Goal: Information Seeking & Learning: Learn about a topic

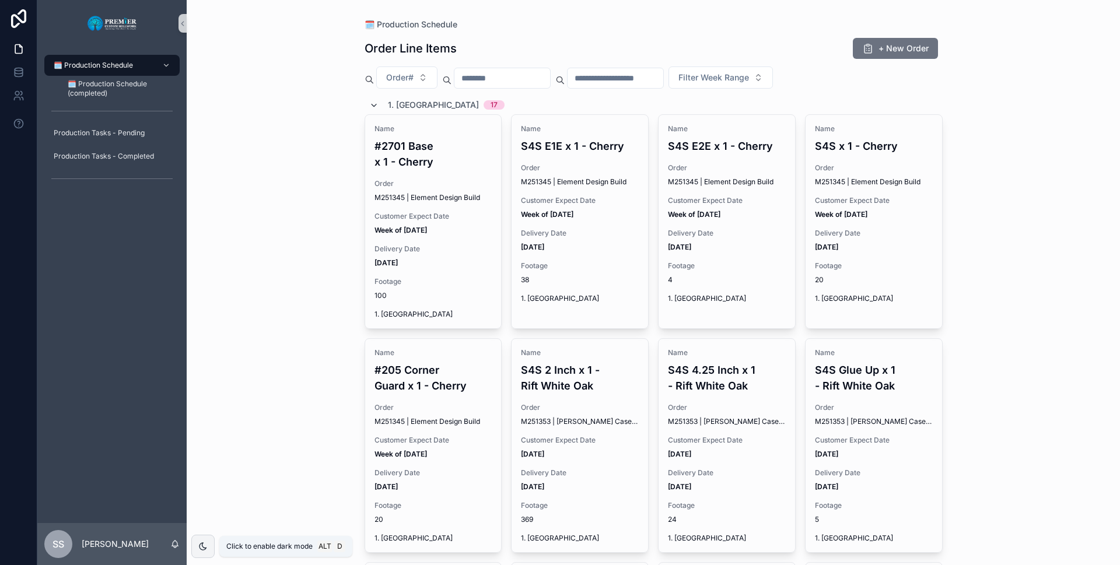
click at [369, 103] on icon "scrollable content" at bounding box center [373, 105] width 9 height 9
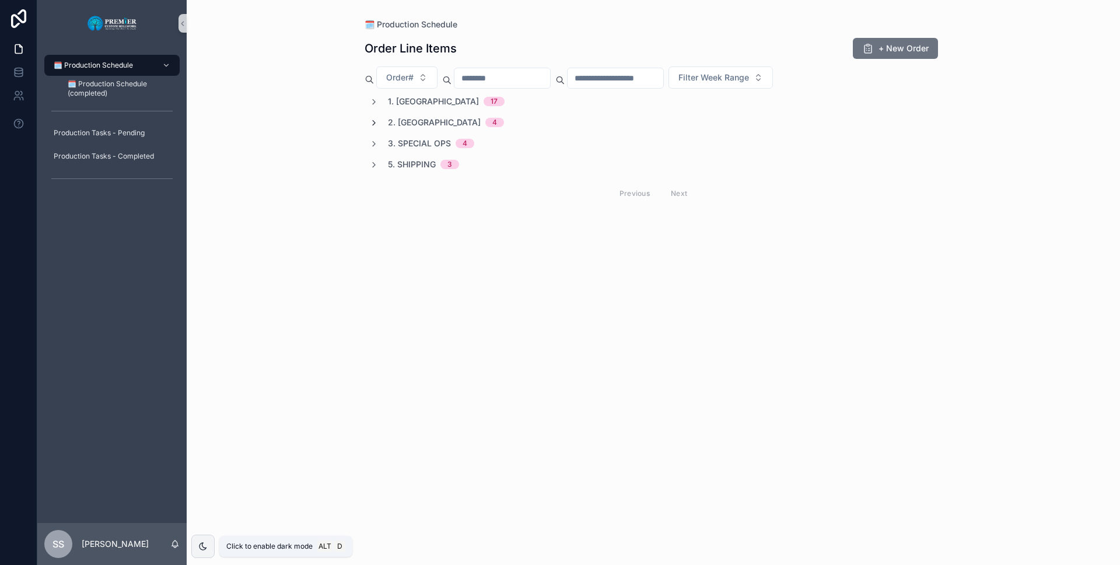
click at [374, 123] on icon "scrollable content" at bounding box center [373, 122] width 9 height 9
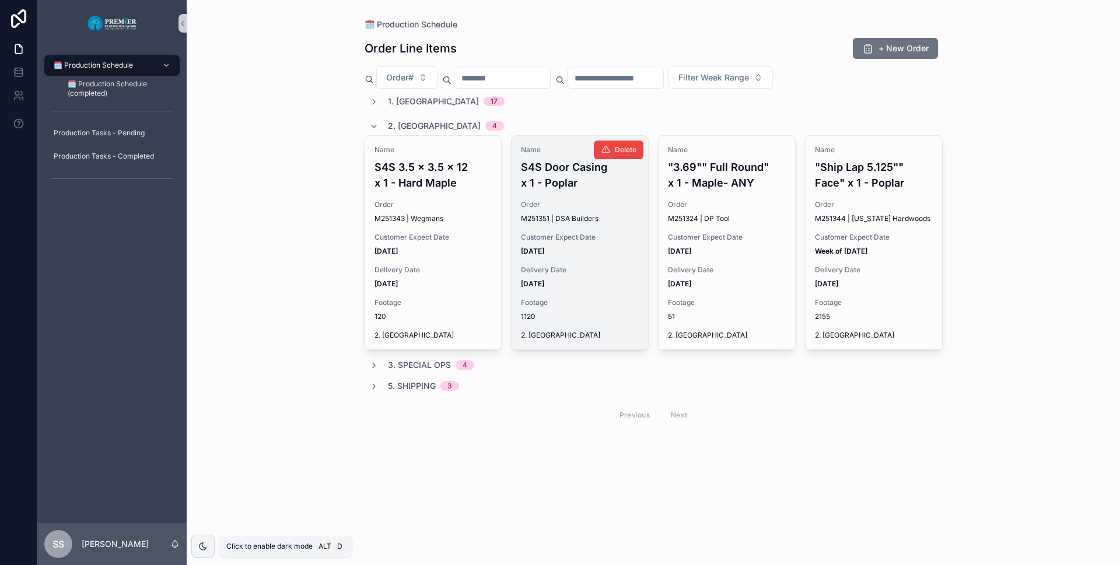
click at [570, 186] on h4 "S4S Door Casing x 1 - Poplar" at bounding box center [580, 175] width 118 height 32
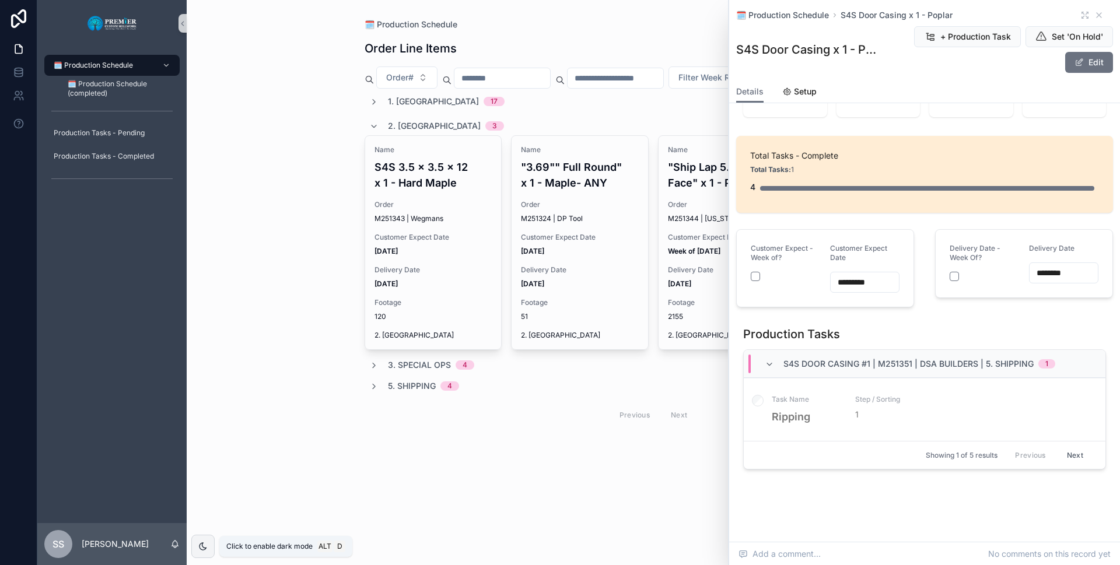
scroll to position [83, 0]
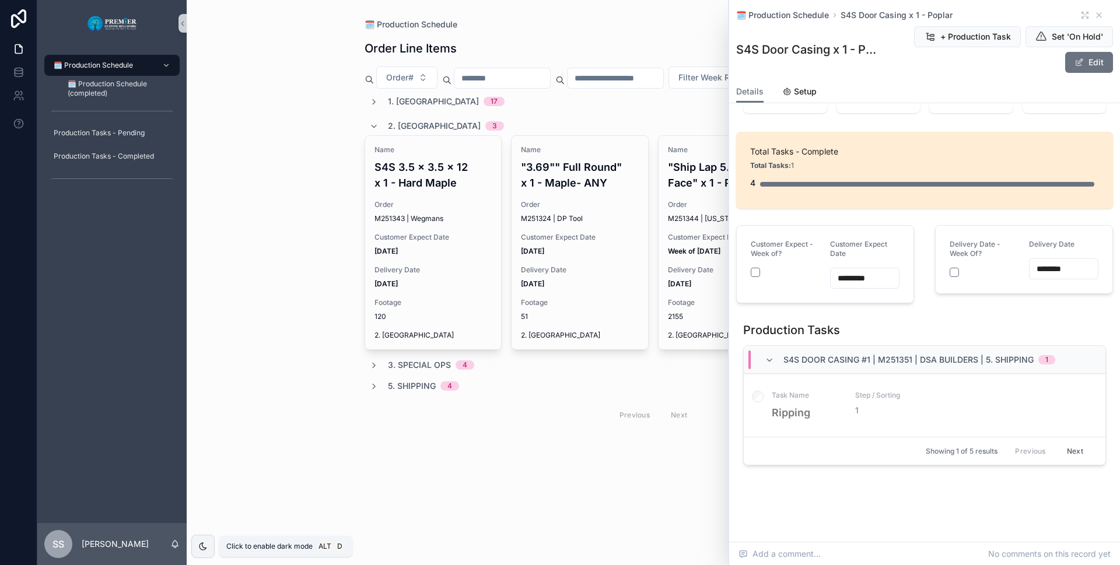
click at [1060, 451] on button "Next" at bounding box center [1075, 451] width 33 height 18
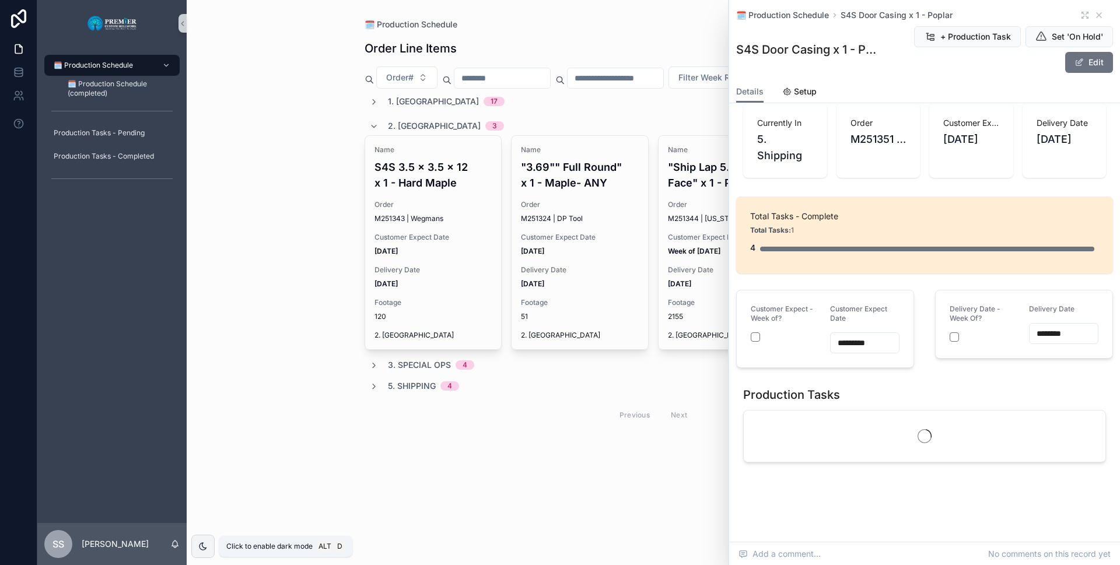
scroll to position [83, 0]
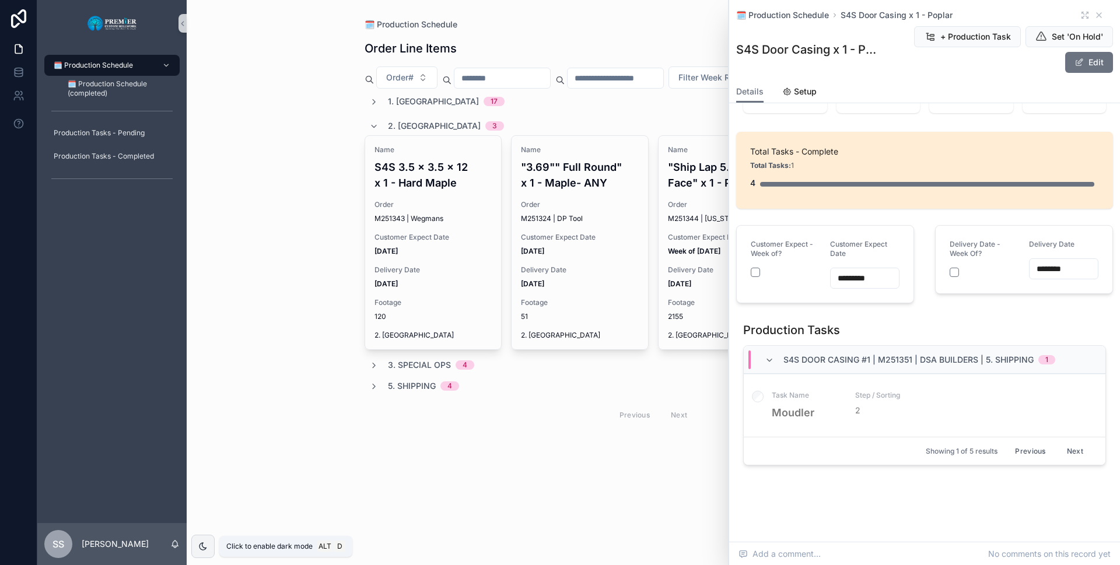
click at [1061, 452] on button "Next" at bounding box center [1075, 451] width 33 height 18
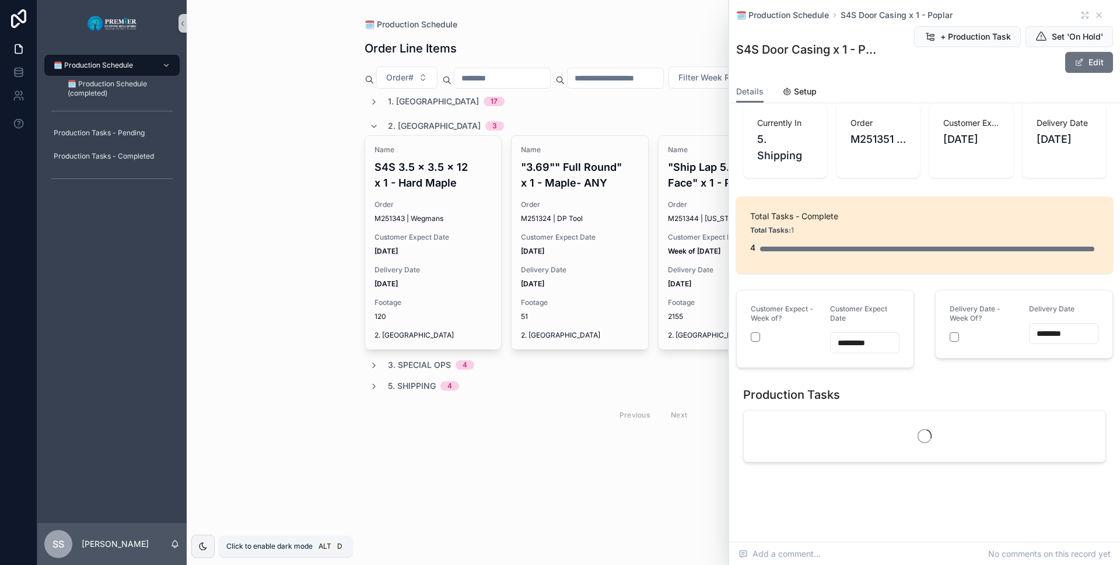
scroll to position [83, 0]
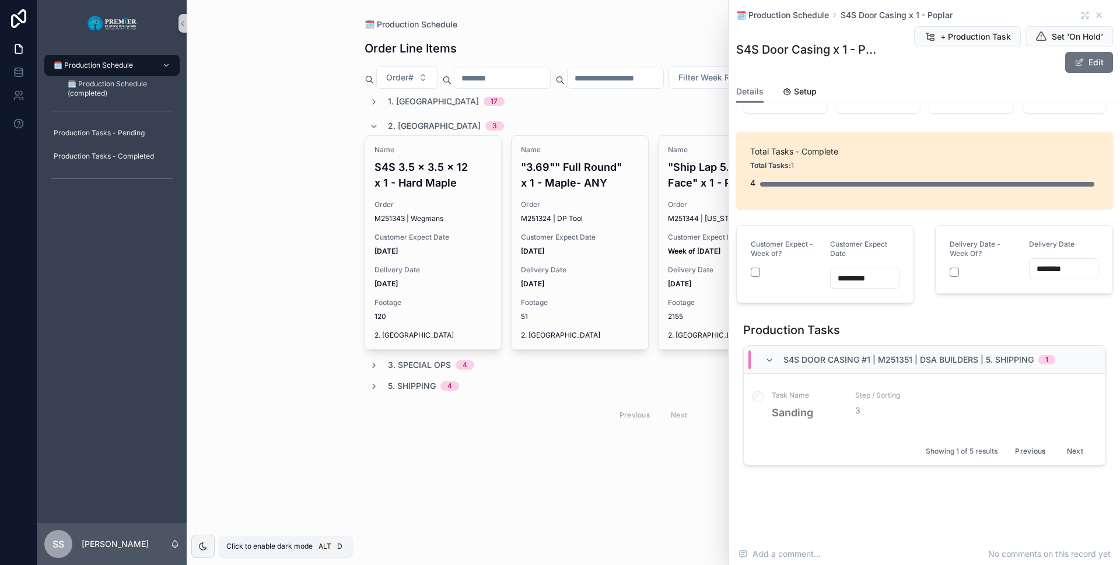
click at [1067, 452] on button "Next" at bounding box center [1075, 451] width 33 height 18
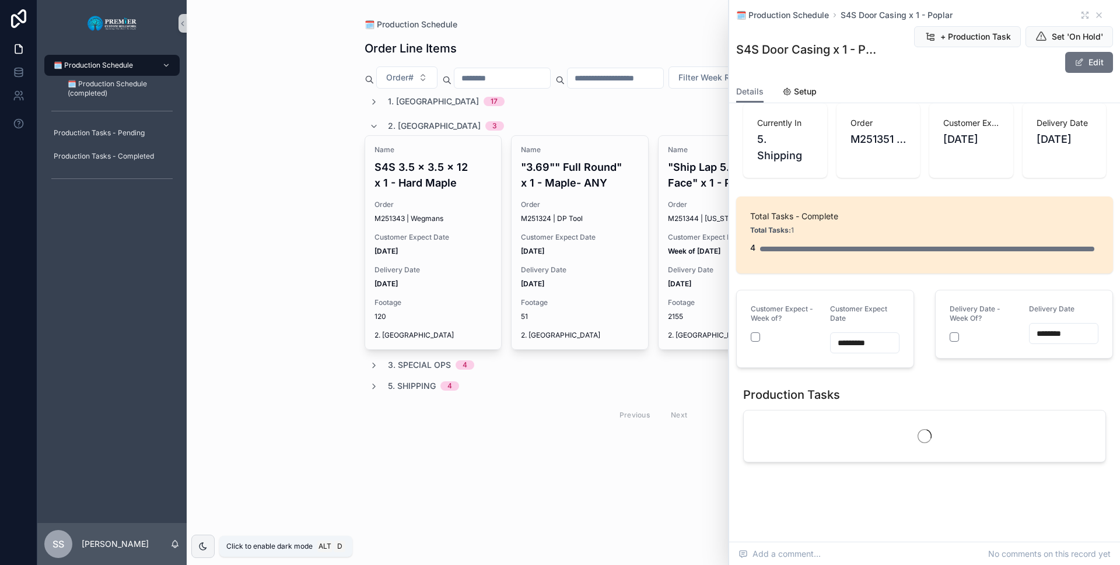
scroll to position [83, 0]
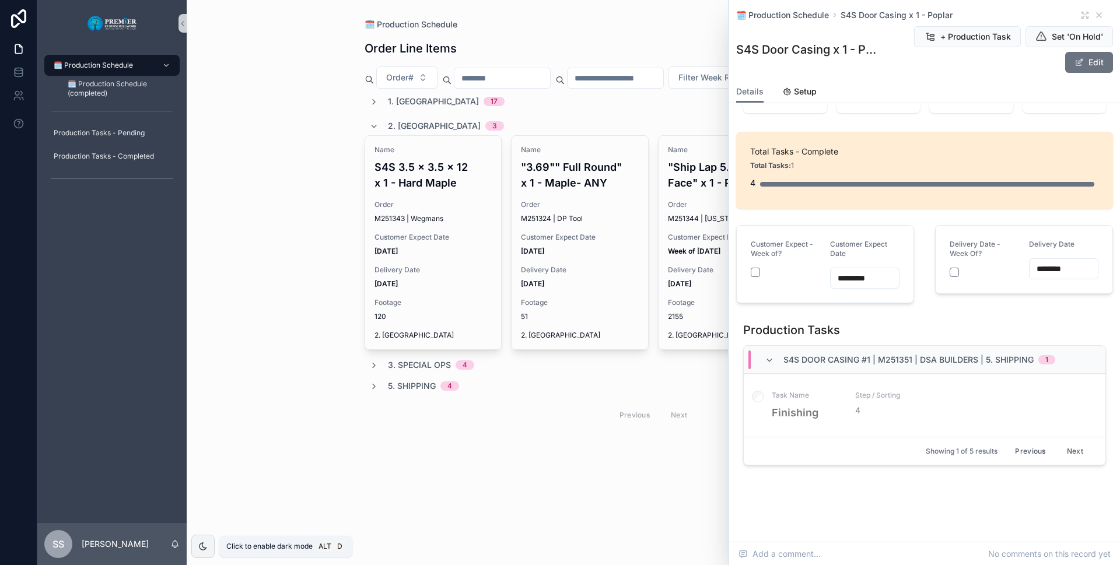
click at [1066, 449] on button "Next" at bounding box center [1075, 451] width 33 height 18
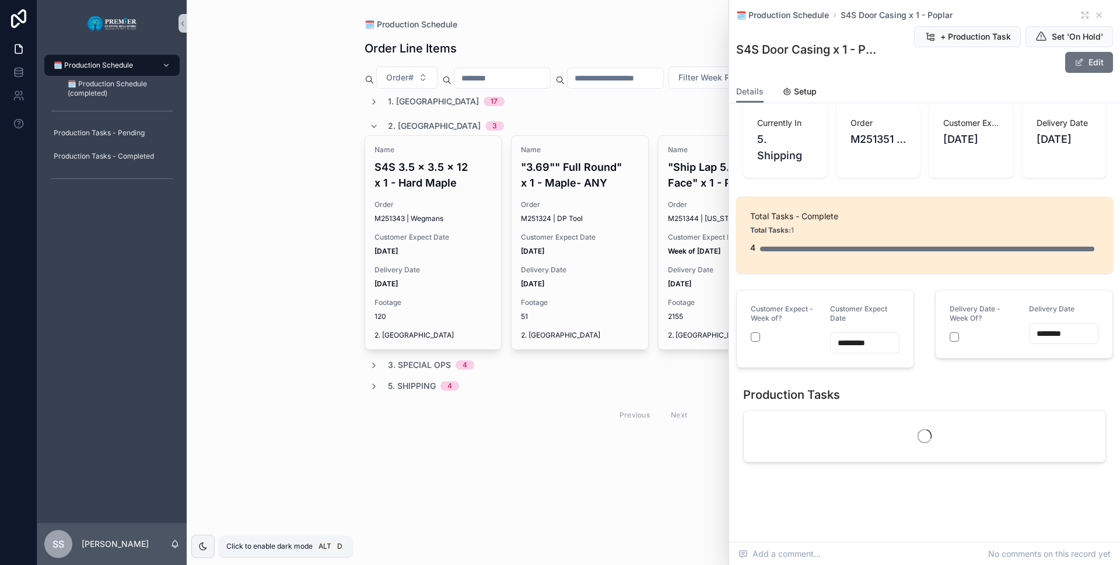
scroll to position [83, 0]
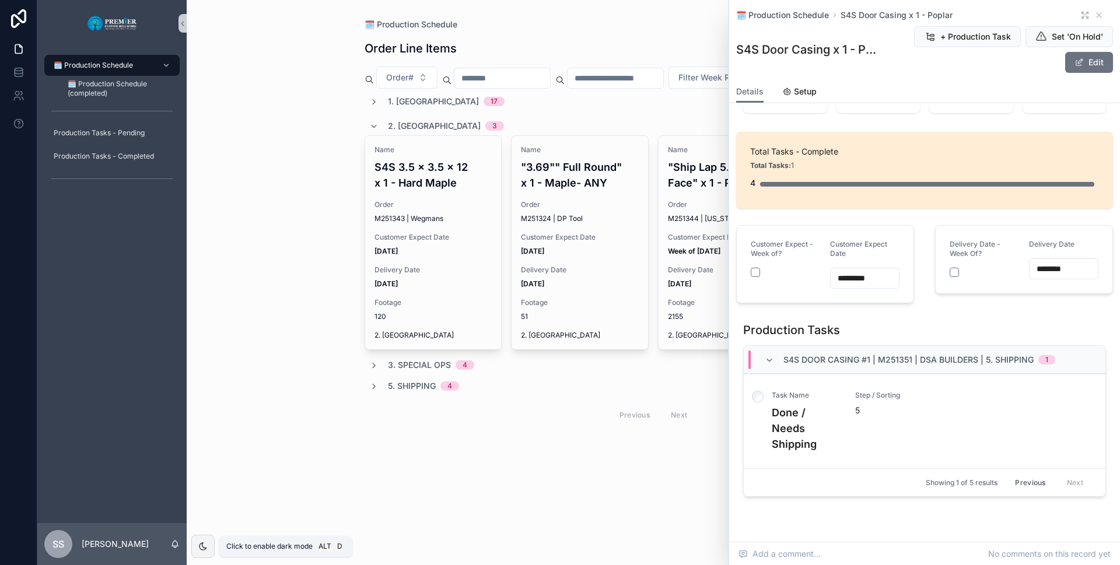
click at [1086, 17] on icon "scrollable content" at bounding box center [1087, 17] width 2 height 2
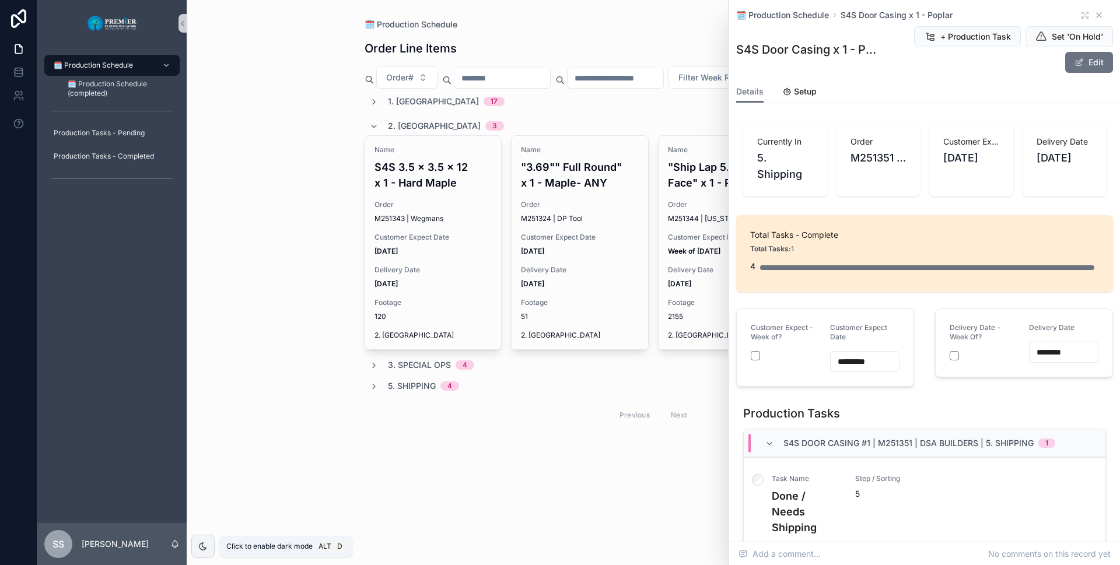
click at [1094, 16] on icon "scrollable content" at bounding box center [1098, 15] width 9 height 9
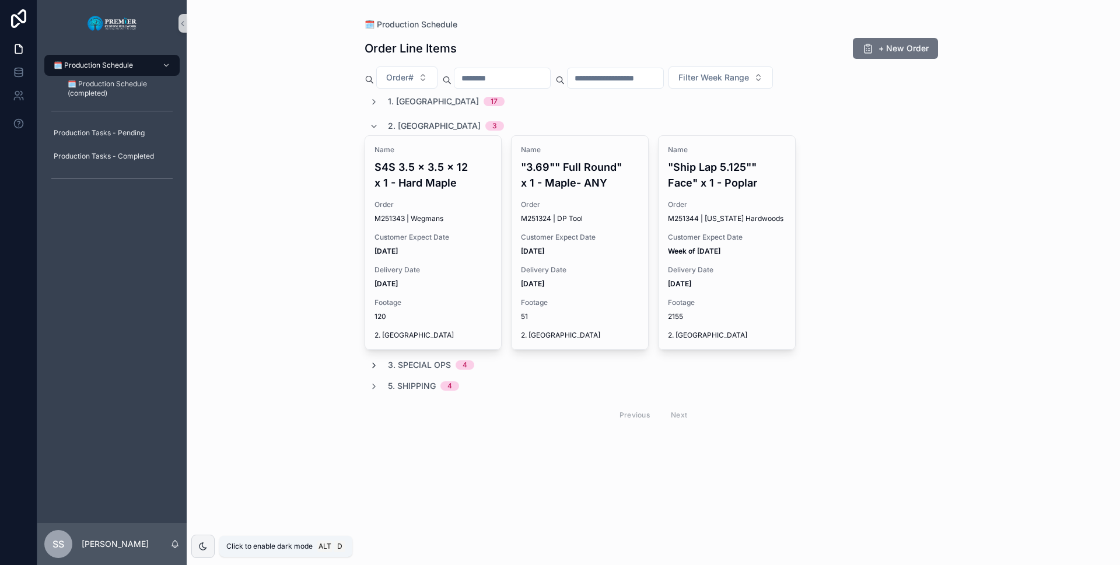
click at [369, 364] on icon "scrollable content" at bounding box center [373, 365] width 9 height 9
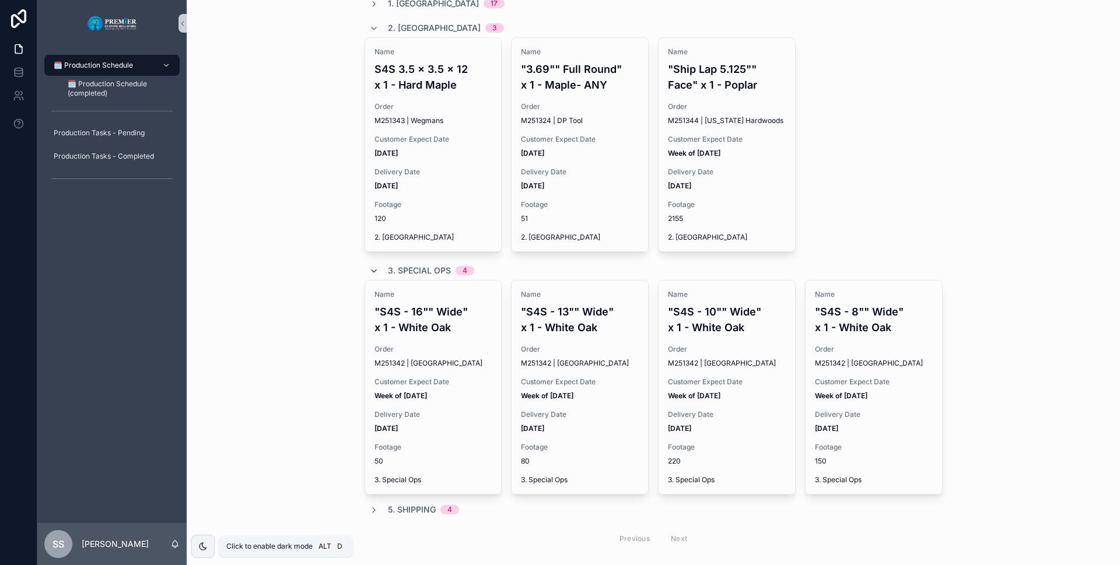
scroll to position [116, 0]
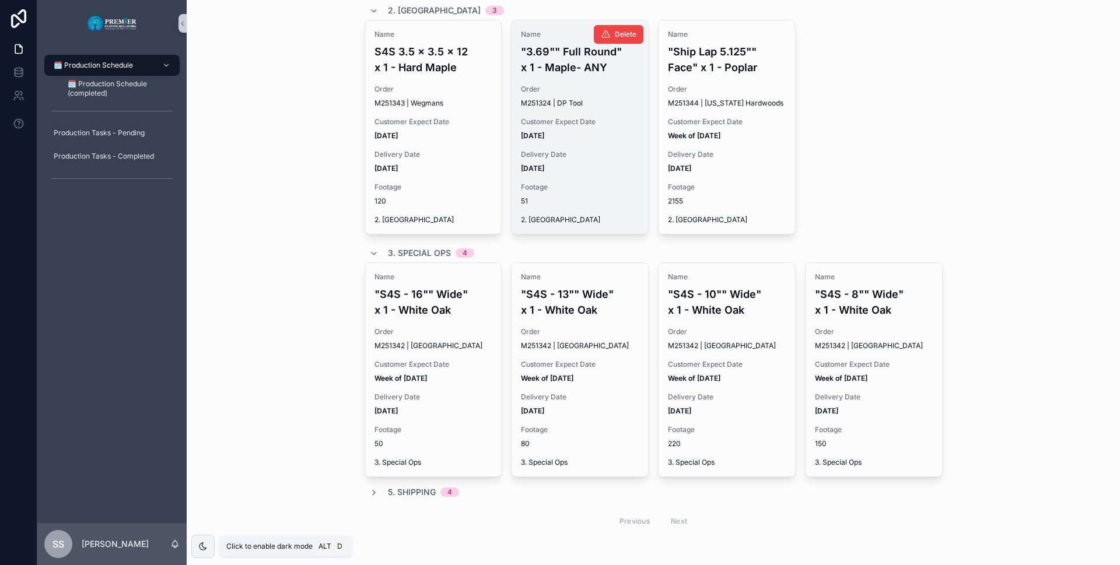
click at [594, 169] on span "[DATE]" at bounding box center [580, 168] width 118 height 9
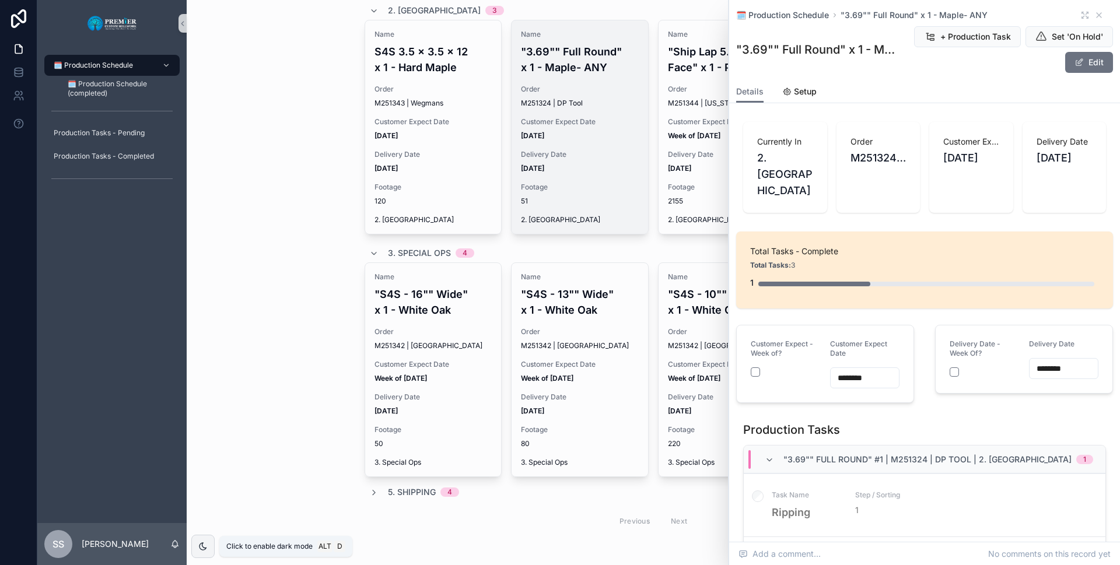
click at [1063, 542] on button "Next" at bounding box center [1075, 551] width 33 height 18
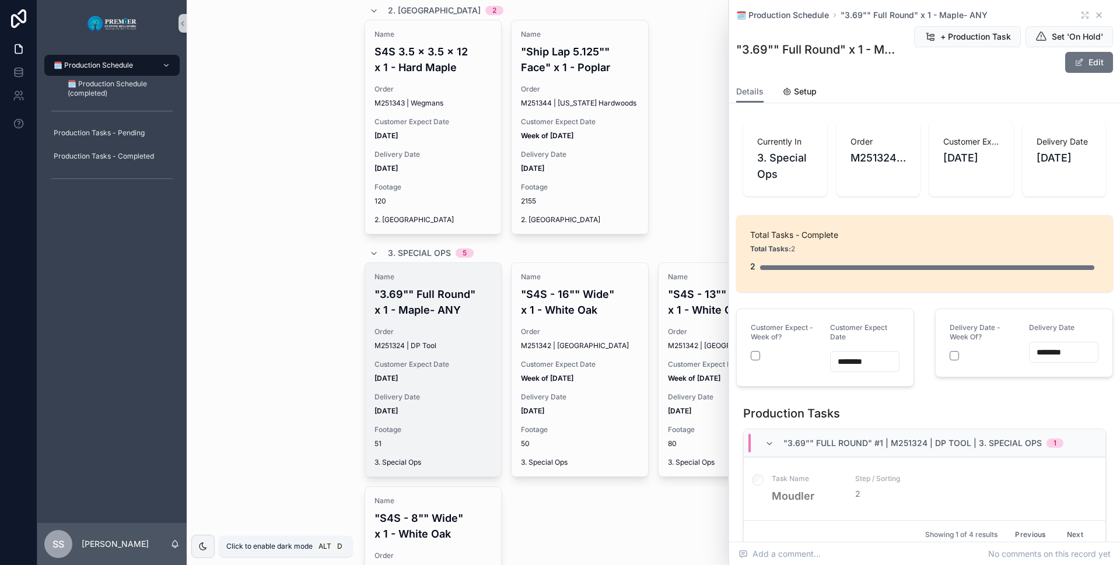
click at [1094, 15] on icon "scrollable content" at bounding box center [1098, 15] width 9 height 9
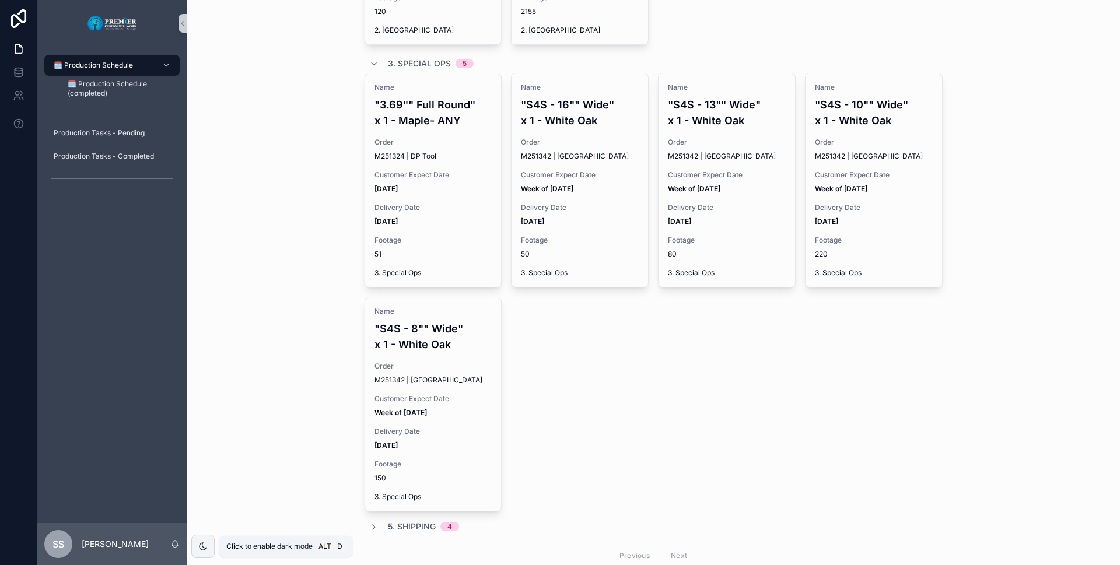
scroll to position [315, 0]
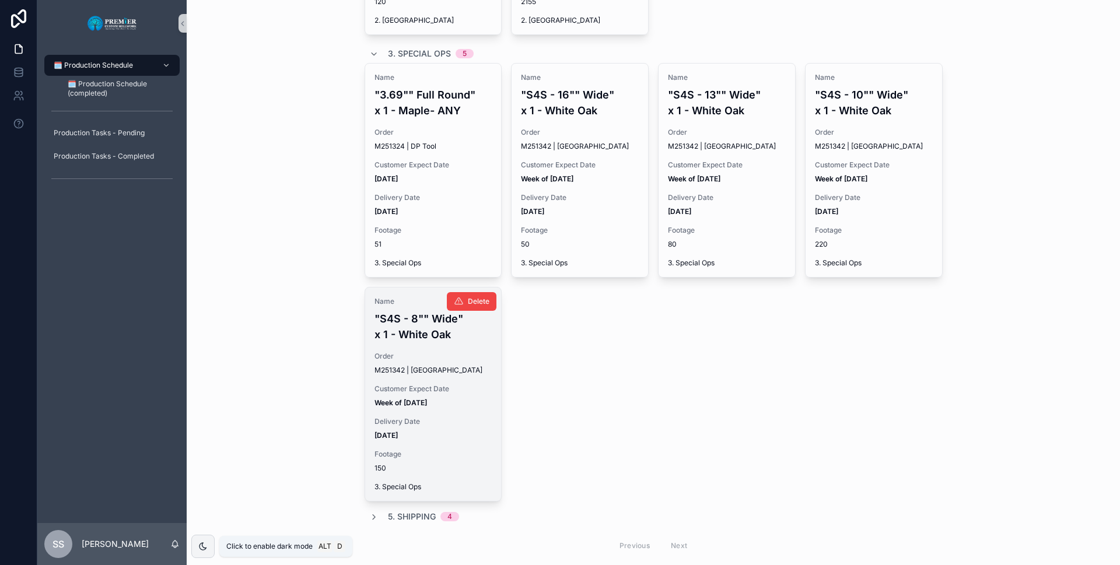
click at [453, 404] on span "Week of [DATE]" at bounding box center [434, 402] width 118 height 9
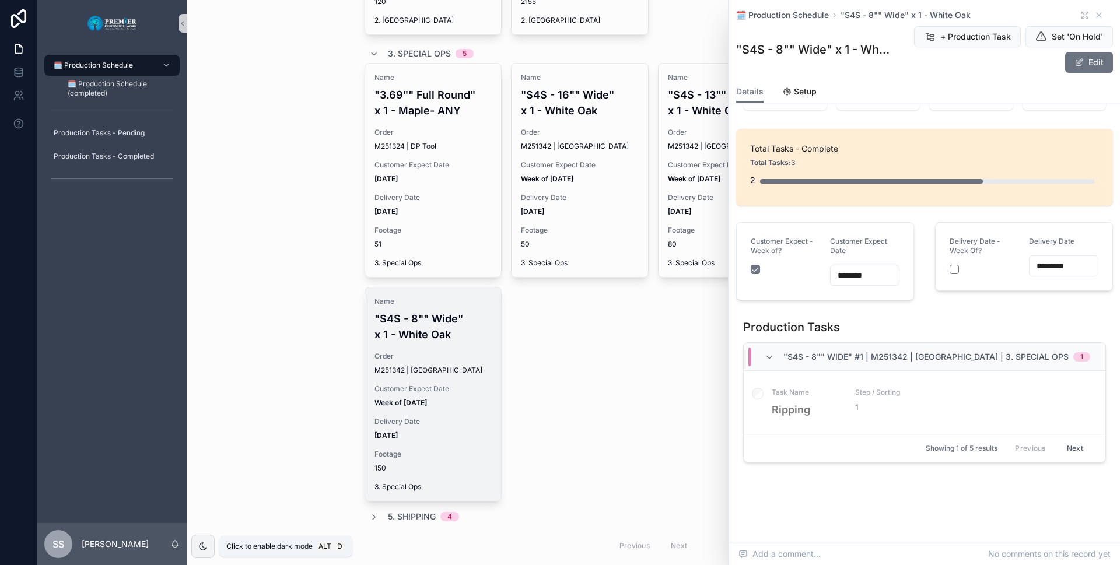
click at [1064, 449] on button "Next" at bounding box center [1075, 448] width 33 height 18
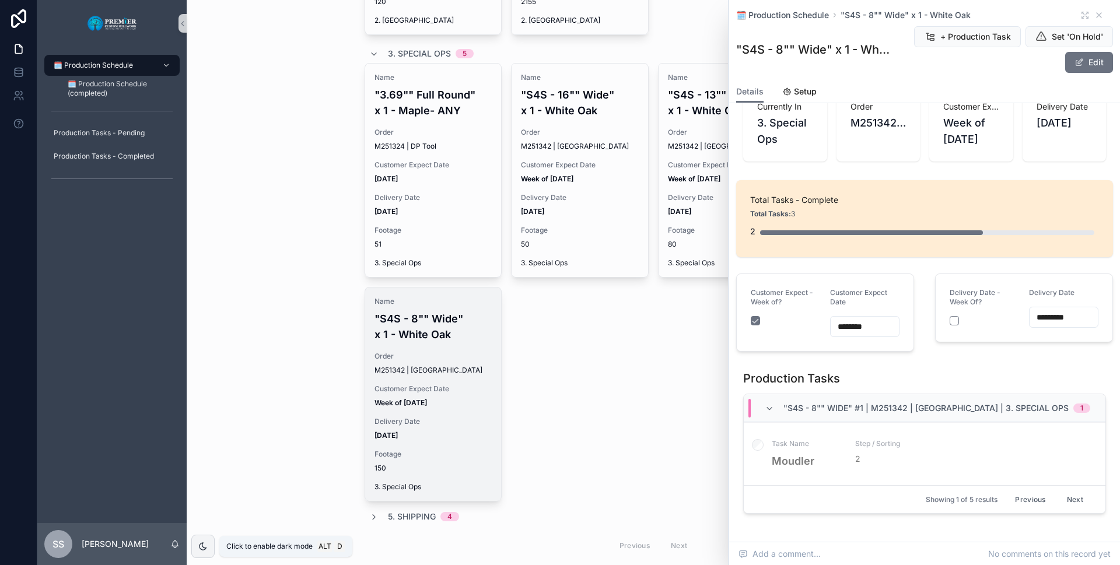
scroll to position [103, 0]
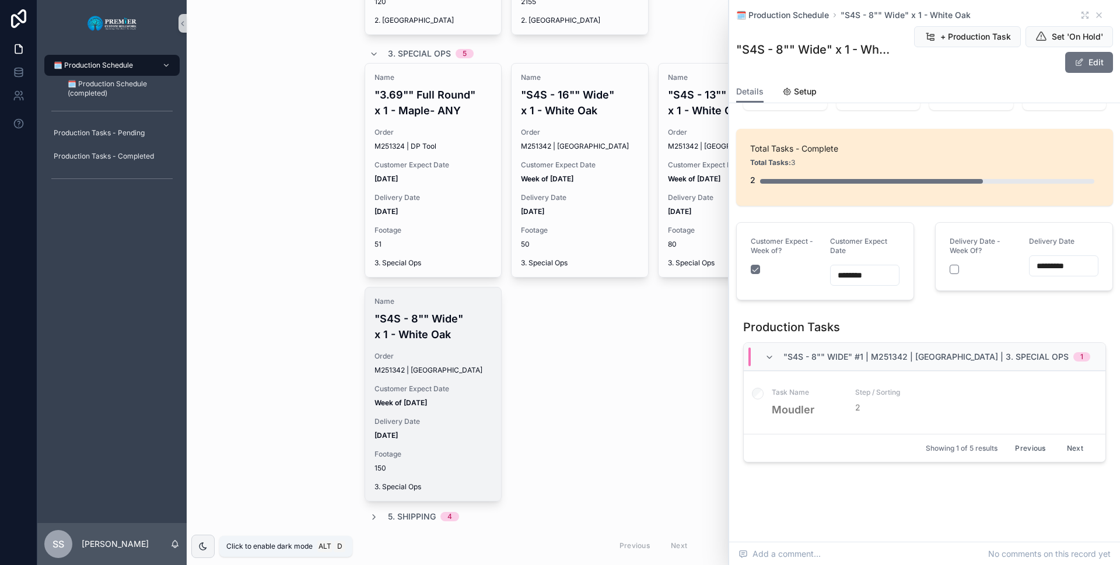
click at [1065, 445] on button "Next" at bounding box center [1075, 448] width 33 height 18
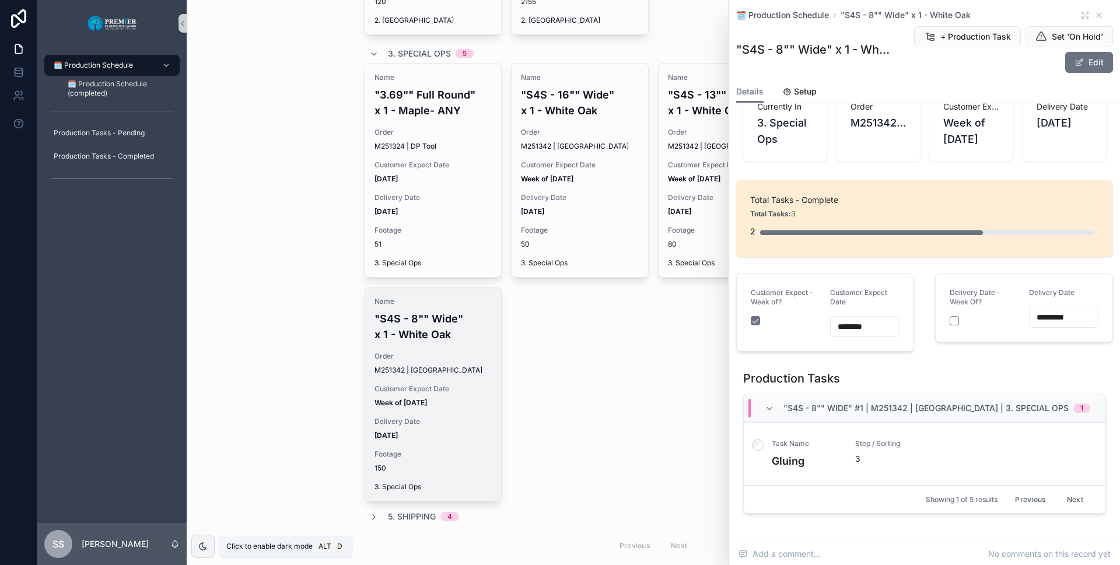
scroll to position [103, 0]
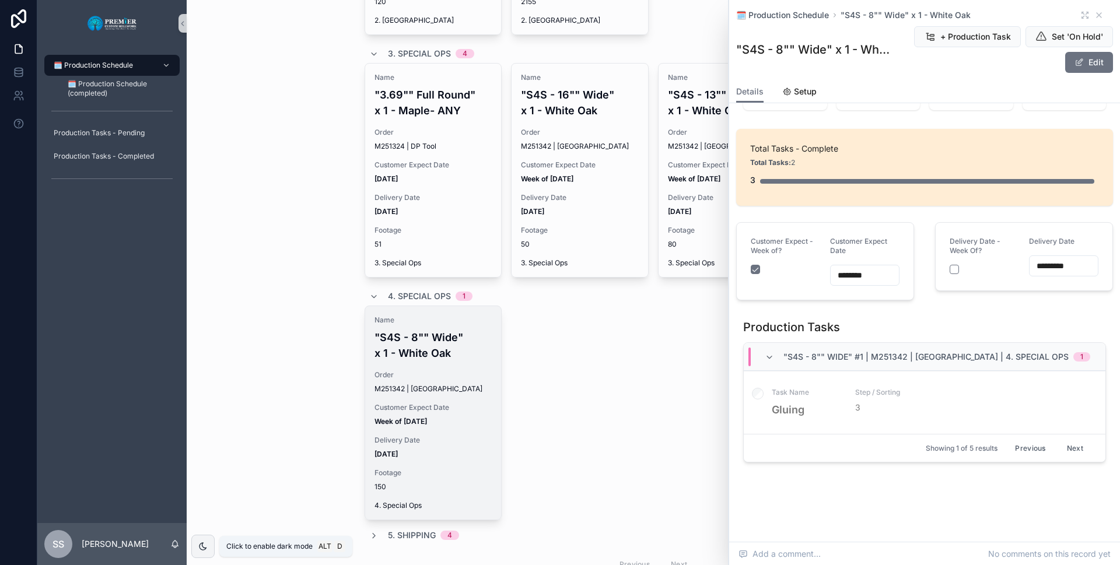
click at [1062, 446] on button "Next" at bounding box center [1075, 448] width 33 height 18
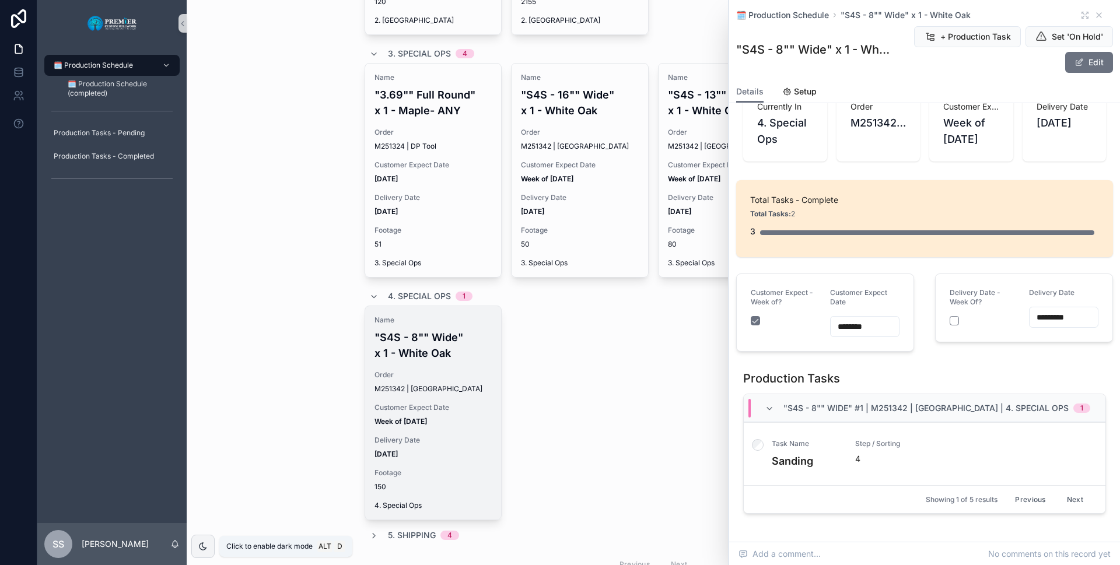
scroll to position [103, 0]
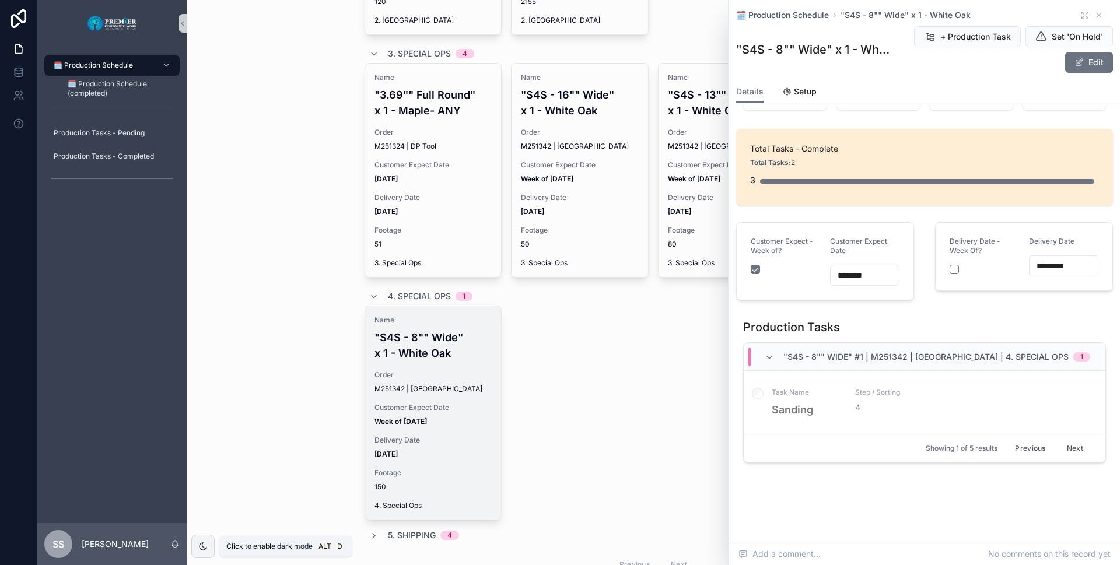
click at [1059, 449] on button "Next" at bounding box center [1075, 448] width 33 height 18
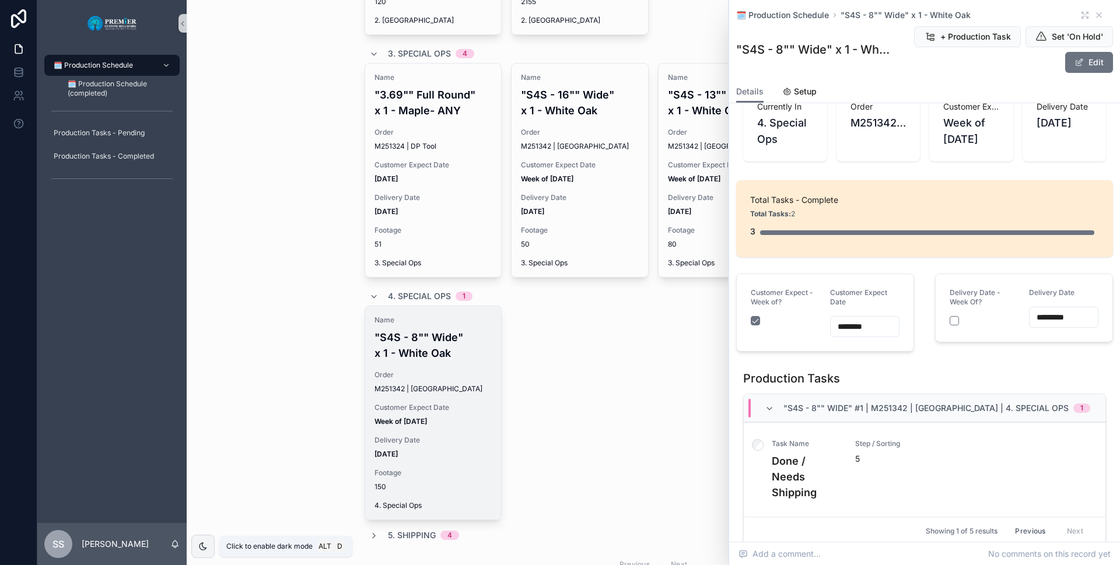
scroll to position [103, 0]
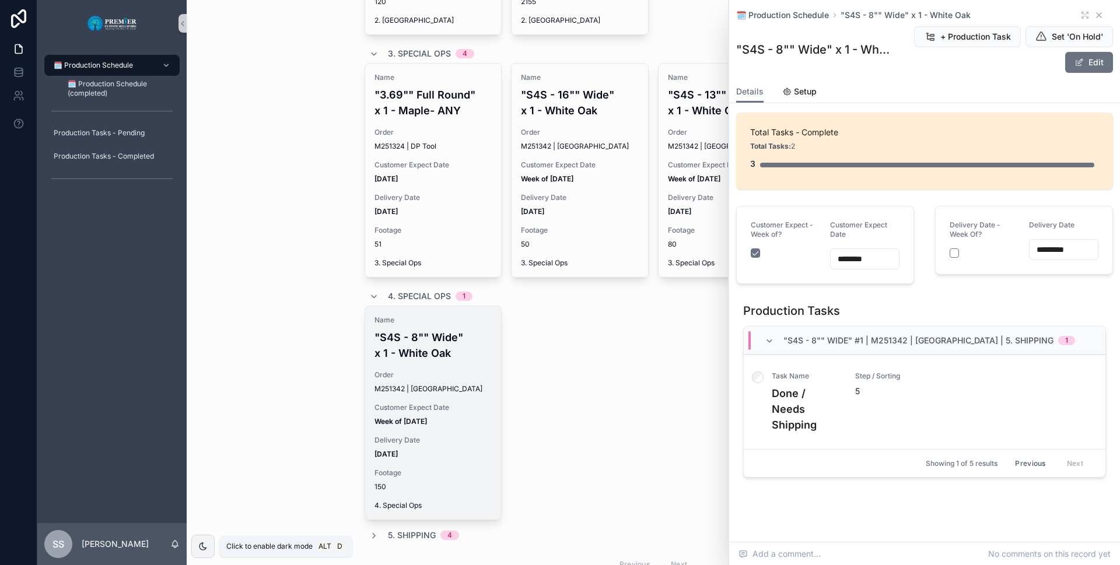
click at [1097, 15] on icon "scrollable content" at bounding box center [1099, 15] width 5 height 5
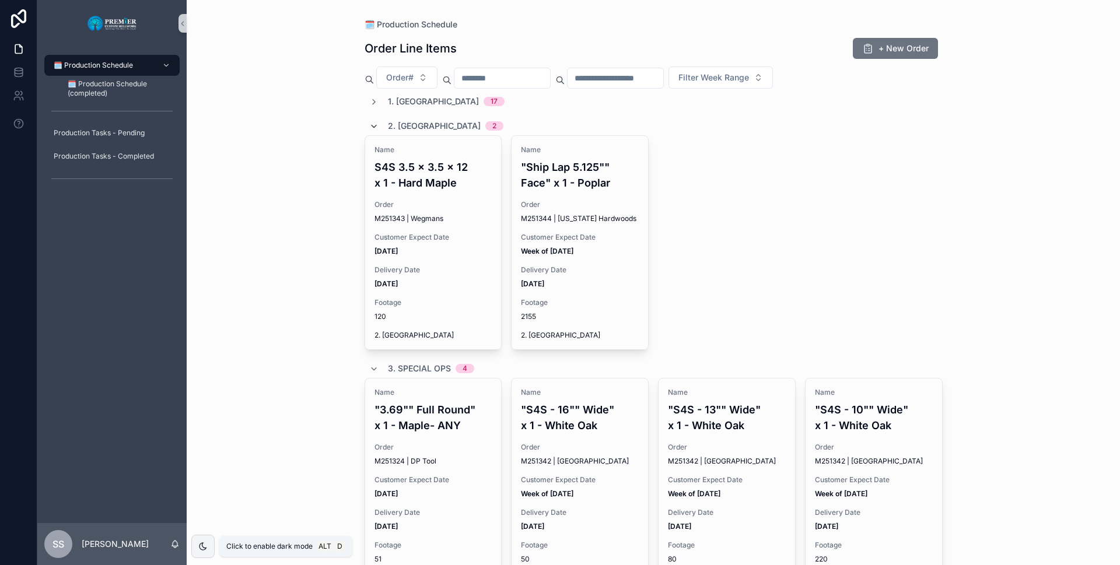
click at [369, 122] on icon "scrollable content" at bounding box center [373, 126] width 9 height 9
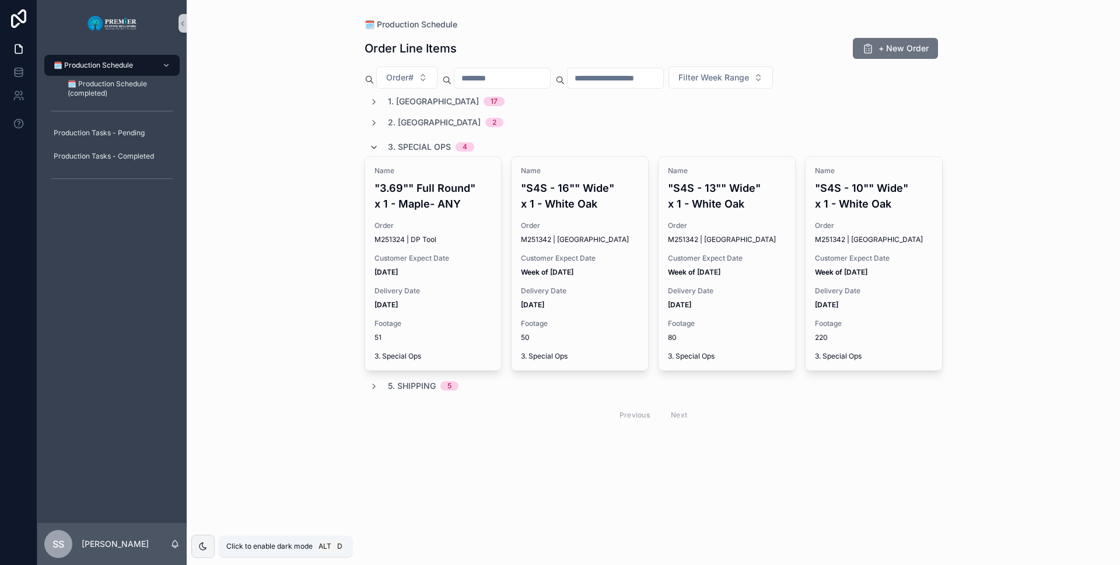
click at [373, 145] on icon "scrollable content" at bounding box center [373, 147] width 9 height 9
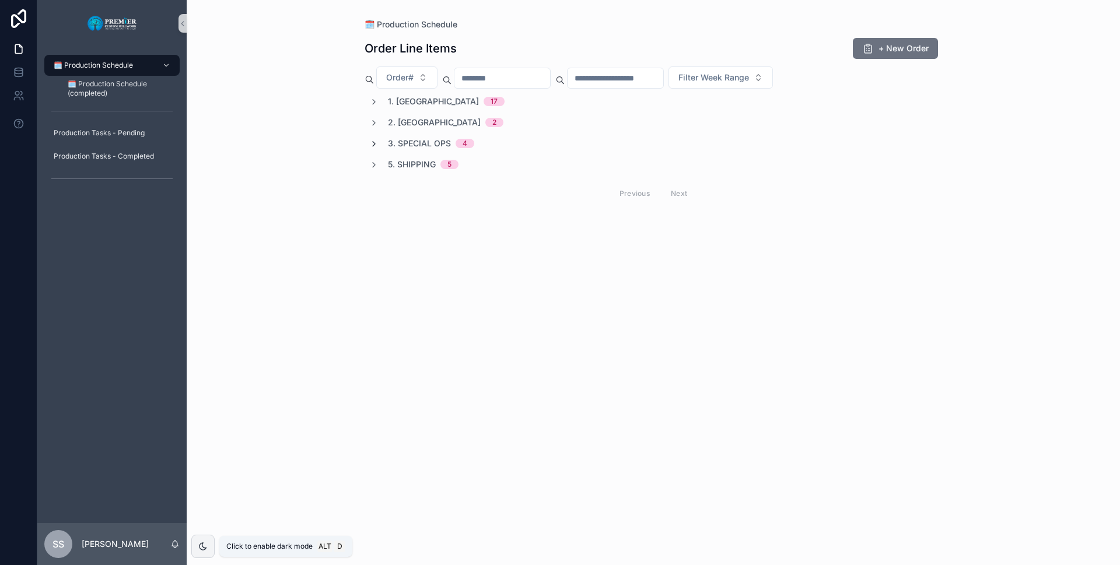
click at [375, 164] on icon "scrollable content" at bounding box center [373, 164] width 9 height 9
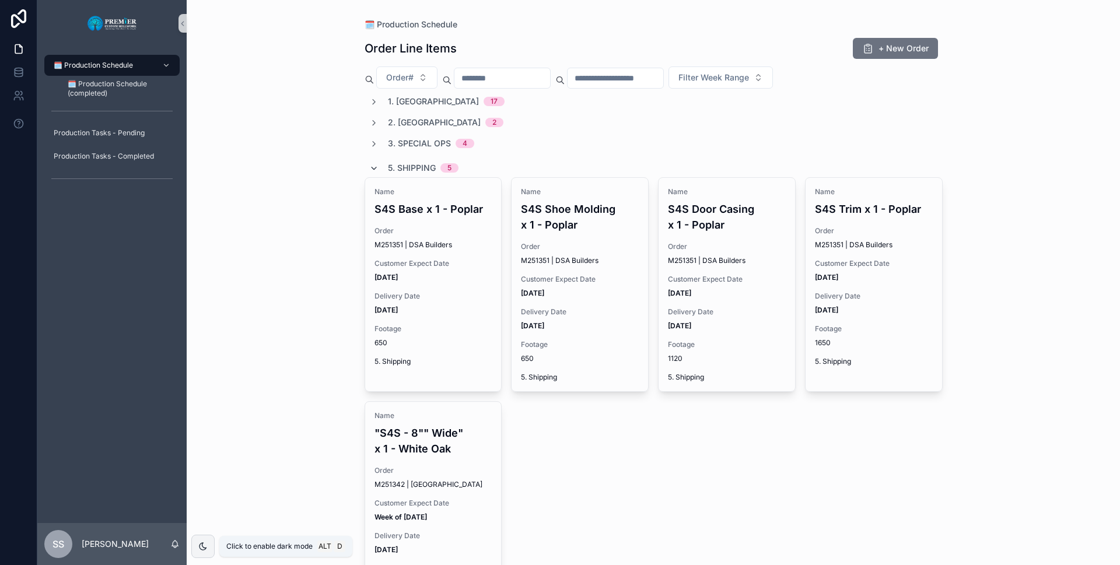
click at [369, 166] on icon "scrollable content" at bounding box center [373, 168] width 9 height 9
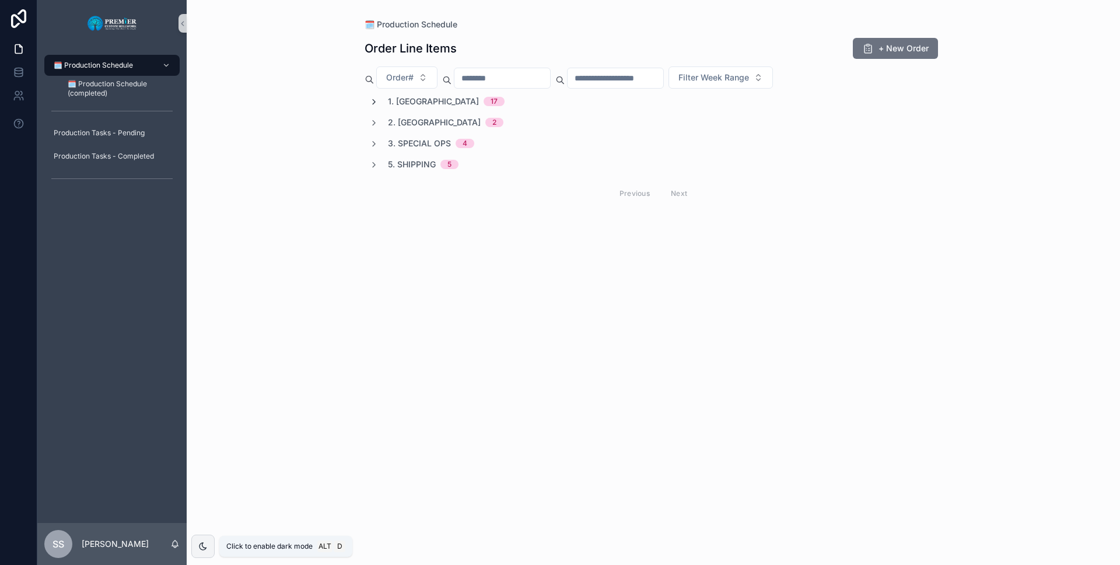
click at [373, 100] on icon "scrollable content" at bounding box center [373, 101] width 9 height 9
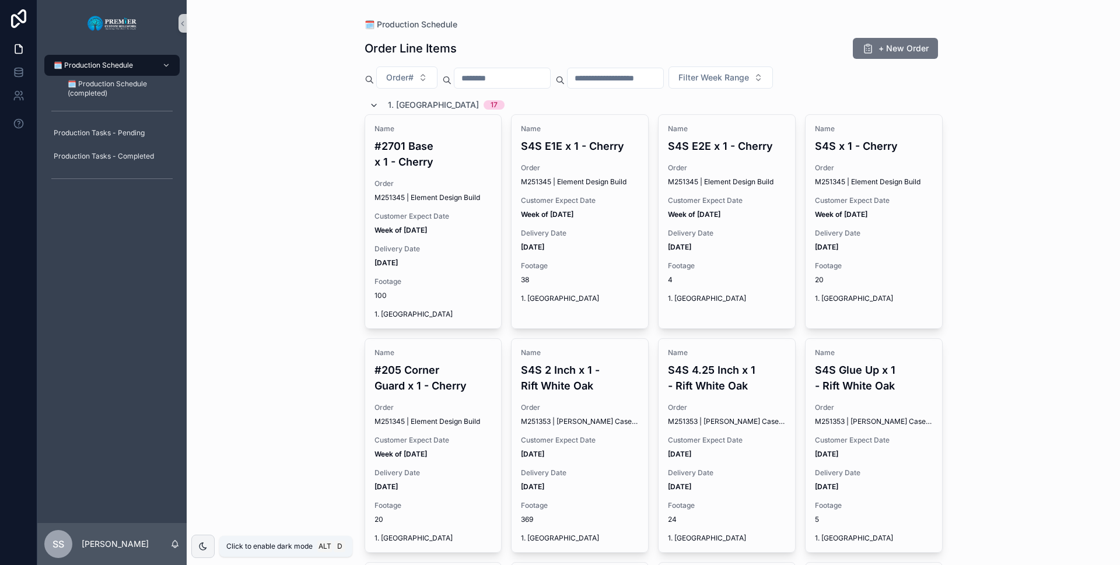
click at [369, 104] on icon "scrollable content" at bounding box center [373, 105] width 9 height 9
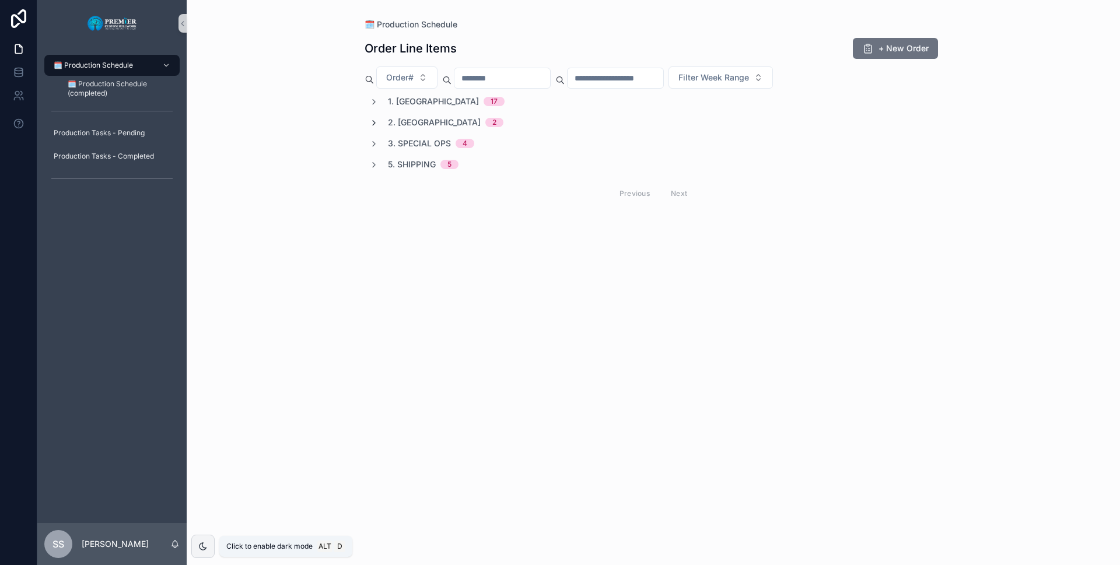
click at [373, 125] on icon "scrollable content" at bounding box center [373, 122] width 9 height 9
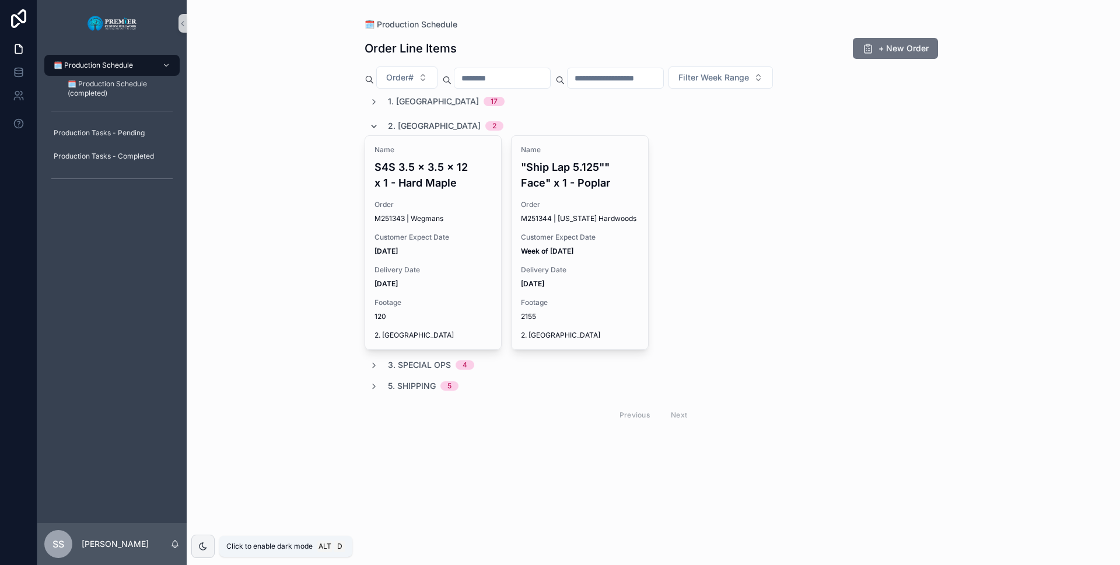
click at [373, 122] on icon "scrollable content" at bounding box center [373, 126] width 9 height 9
